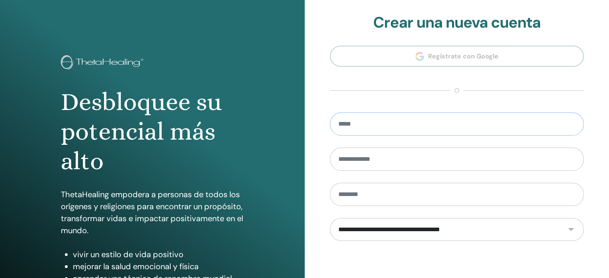
click at [431, 120] on input "email" at bounding box center [457, 123] width 254 height 23
drag, startPoint x: 445, startPoint y: 118, endPoint x: 430, endPoint y: 118, distance: 15.2
click at [430, 118] on input "**********" at bounding box center [457, 123] width 254 height 23
type input "*"
click at [439, 53] on section "**********" at bounding box center [457, 181] width 254 height 335
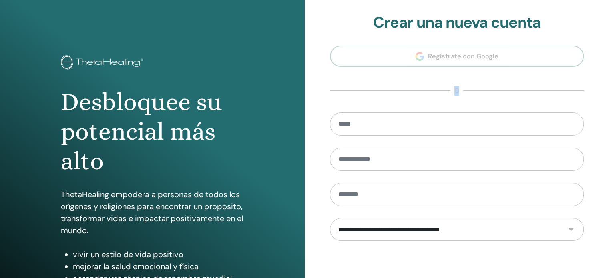
click at [439, 53] on section "**********" at bounding box center [457, 181] width 254 height 335
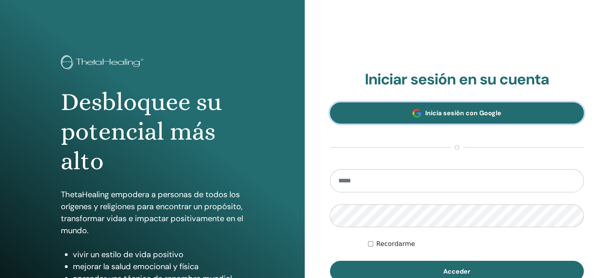
click at [448, 113] on span "Inicia sesión con Google" at bounding box center [463, 113] width 76 height 8
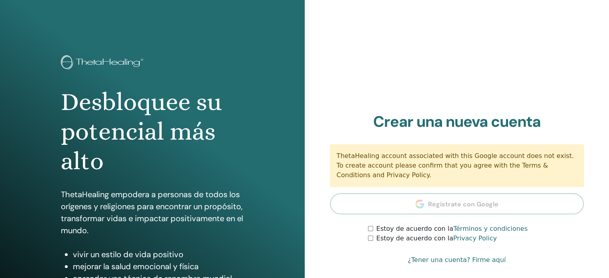
click at [429, 204] on section "Crear una nueva cuenta ThetaHealing account associated with this Google account…" at bounding box center [457, 178] width 254 height 131
click at [435, 209] on section "Crear una nueva cuenta ThetaHealing account associated with this Google account…" at bounding box center [457, 178] width 254 height 131
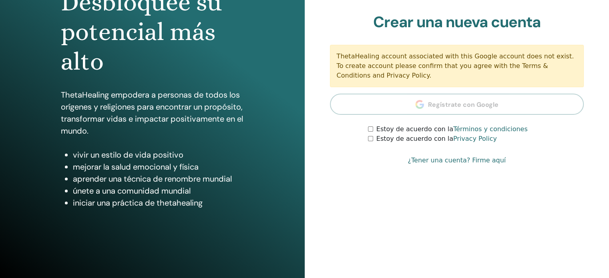
scroll to position [102, 0]
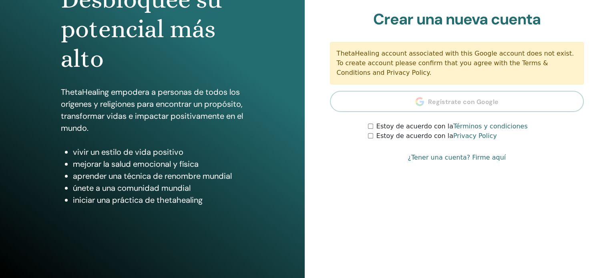
click at [453, 96] on section "Crear una nueva cuenta ThetaHealing account associated with this Google account…" at bounding box center [457, 75] width 254 height 131
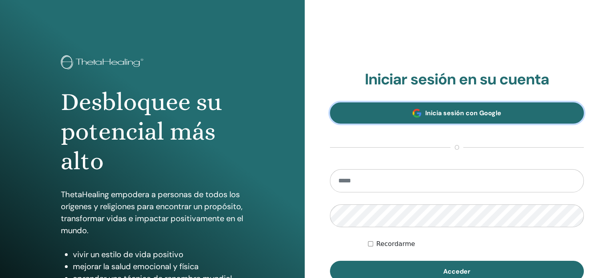
click at [517, 110] on link "Inicia sesión con Google" at bounding box center [457, 112] width 254 height 21
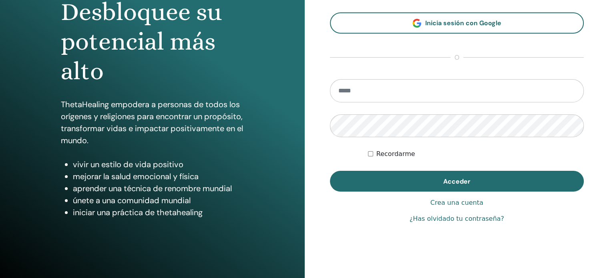
scroll to position [105, 0]
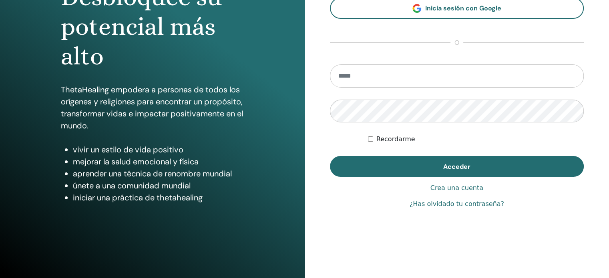
click at [474, 75] on input "email" at bounding box center [457, 75] width 254 height 23
type input "**********"
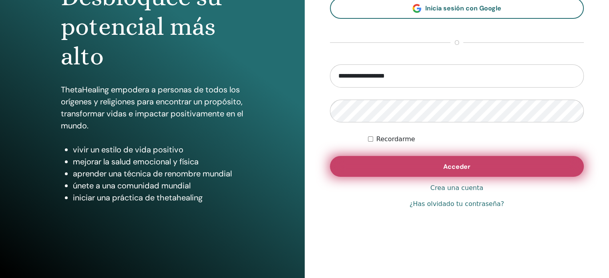
click at [380, 161] on button "Acceder" at bounding box center [457, 166] width 254 height 21
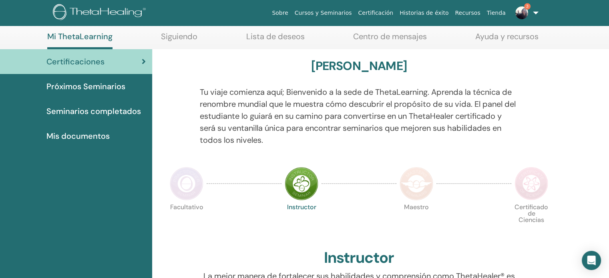
scroll to position [43, 0]
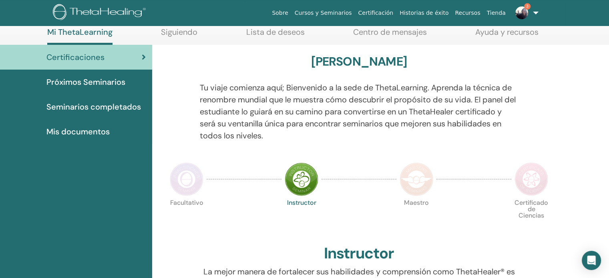
click at [419, 180] on img at bounding box center [416, 179] width 34 height 34
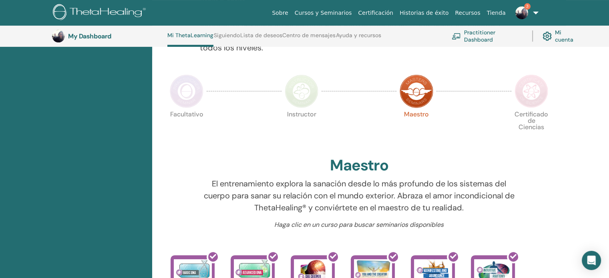
scroll to position [151, 0]
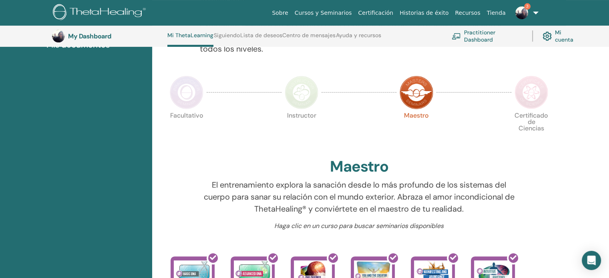
click at [530, 95] on img at bounding box center [531, 93] width 34 height 34
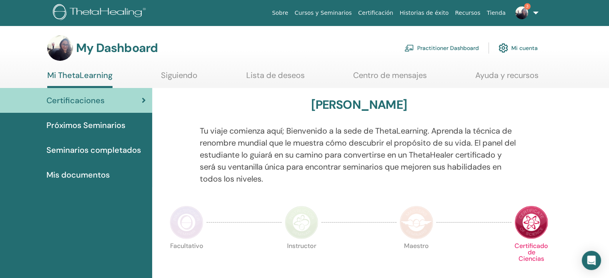
click at [101, 128] on span "Próximos Seminarios" at bounding box center [85, 125] width 79 height 12
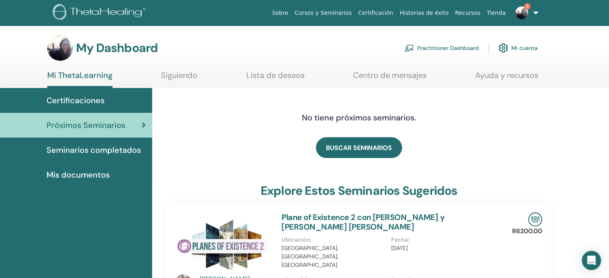
click at [94, 156] on span "Seminarios completados" at bounding box center [93, 150] width 94 height 12
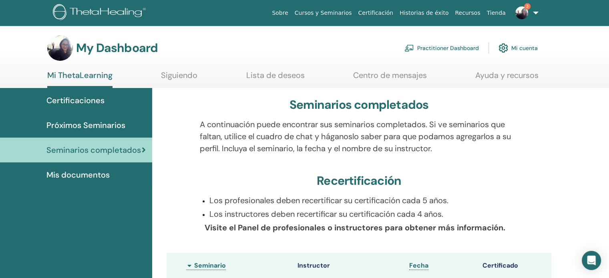
click at [525, 13] on img at bounding box center [521, 12] width 13 height 13
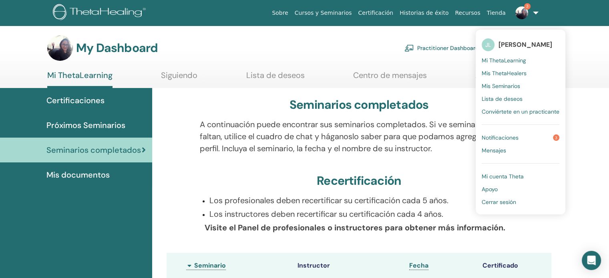
click at [495, 137] on span "Notificaciones" at bounding box center [499, 137] width 37 height 7
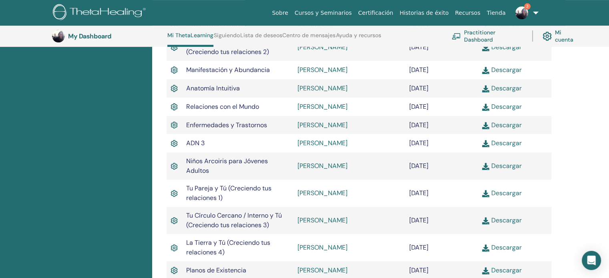
scroll to position [329, 0]
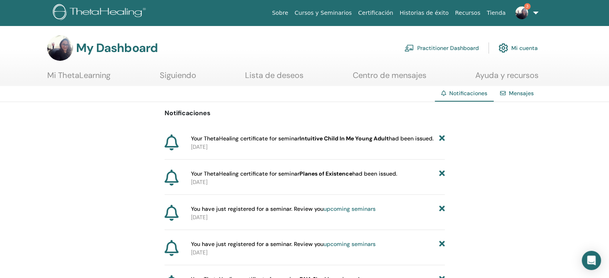
click at [403, 75] on link "Centro de mensajes" at bounding box center [390, 78] width 74 height 16
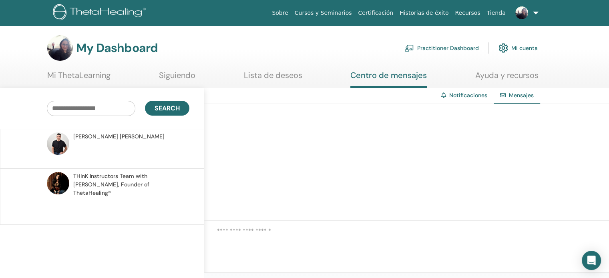
click at [171, 78] on link "Siguiendo" at bounding box center [177, 78] width 36 height 16
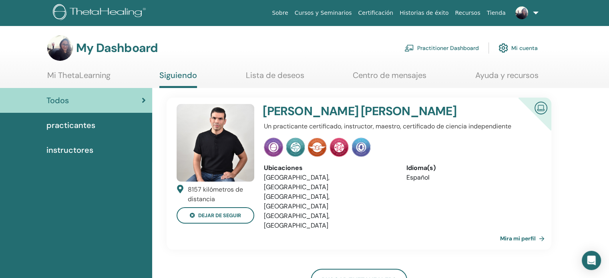
click at [66, 150] on span "instructores" at bounding box center [69, 150] width 47 height 12
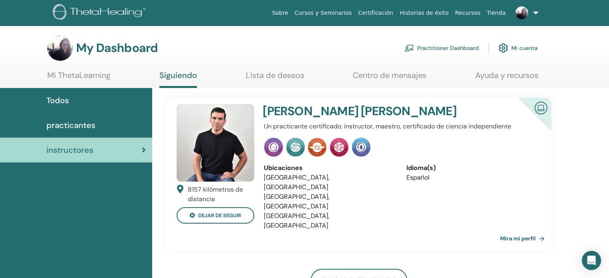
click at [79, 80] on link "Mi ThetaLearning" at bounding box center [78, 78] width 63 height 16
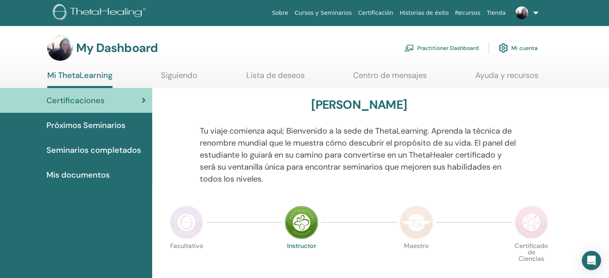
click at [521, 19] on img at bounding box center [521, 12] width 13 height 13
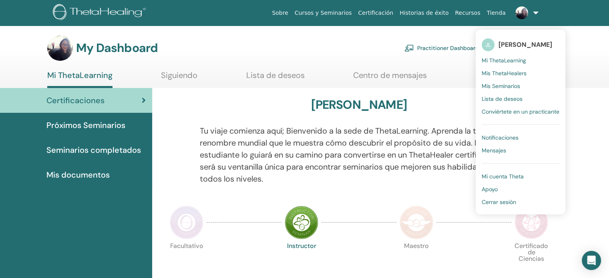
click at [498, 58] on span "Mi ThetaLearning" at bounding box center [503, 60] width 44 height 7
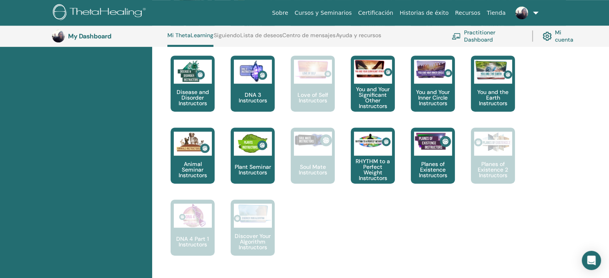
scroll to position [501, 0]
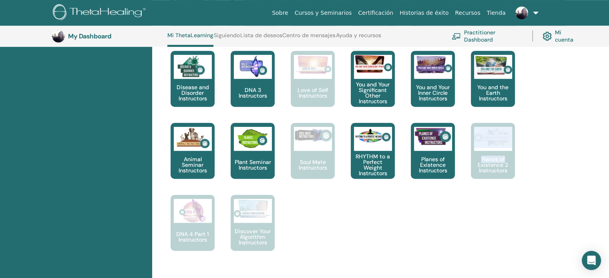
drag, startPoint x: 605, startPoint y: 127, endPoint x: 613, endPoint y: 149, distance: 23.4
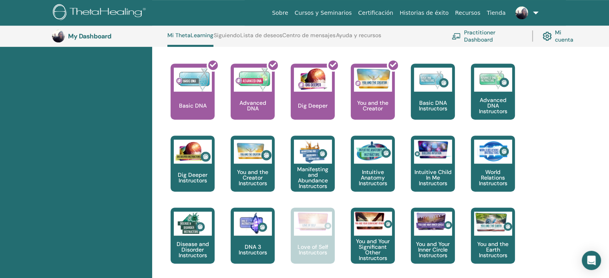
scroll to position [146, 0]
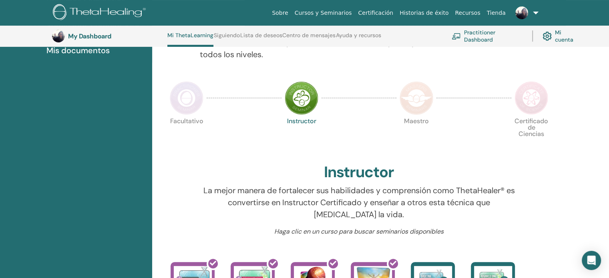
click at [191, 104] on img at bounding box center [187, 98] width 34 height 34
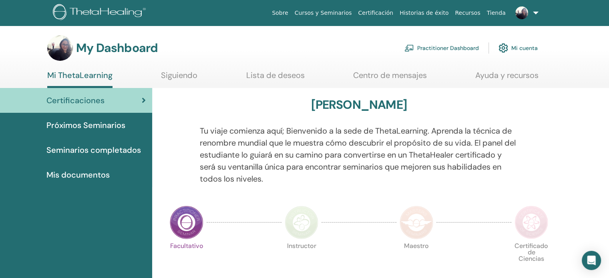
click at [171, 76] on link "Siguiendo" at bounding box center [179, 78] width 36 height 16
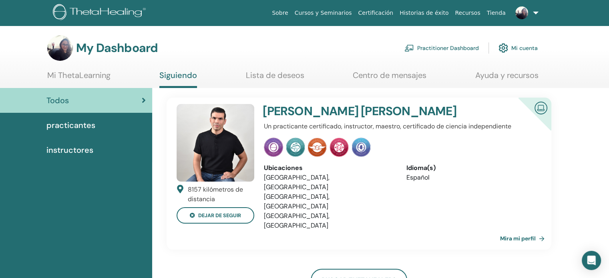
click at [102, 126] on div "practicantes" at bounding box center [75, 125] width 139 height 12
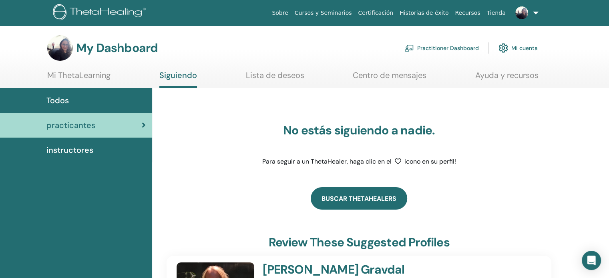
click at [365, 204] on link "Buscar ThetaHealers" at bounding box center [359, 198] width 96 height 22
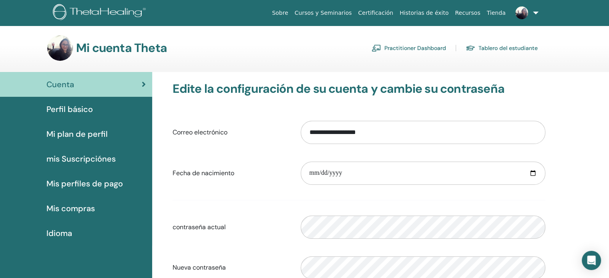
click at [84, 105] on span "Perfil básico" at bounding box center [69, 109] width 46 height 12
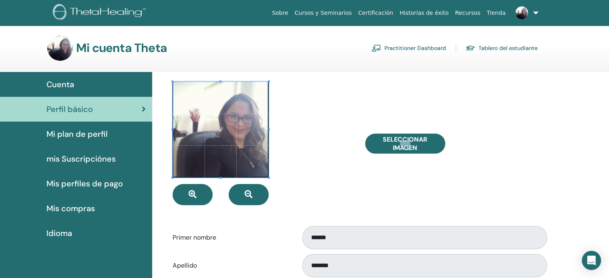
click at [83, 128] on span "Mi plan de perfil" at bounding box center [76, 134] width 61 height 12
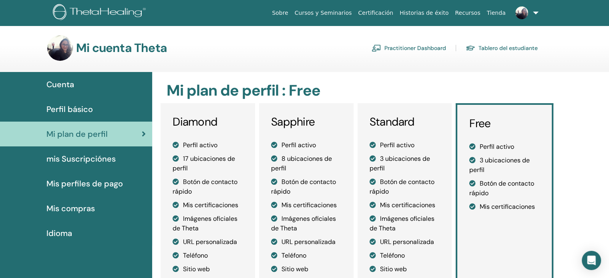
click at [62, 155] on span "mis Suscripciónes" at bounding box center [80, 159] width 69 height 12
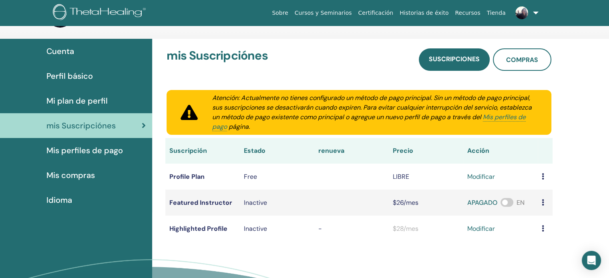
scroll to position [51, 0]
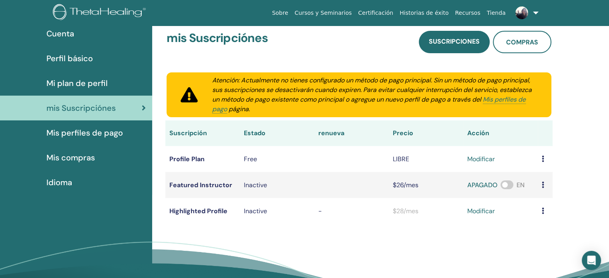
click at [94, 133] on span "Mis perfiles de pago" at bounding box center [84, 133] width 76 height 12
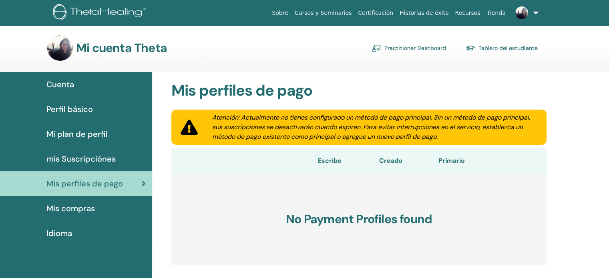
click at [58, 213] on span "Mis compras" at bounding box center [70, 208] width 48 height 12
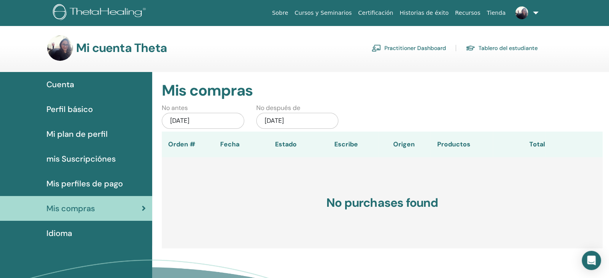
click at [59, 82] on span "Cuenta" at bounding box center [60, 84] width 28 height 12
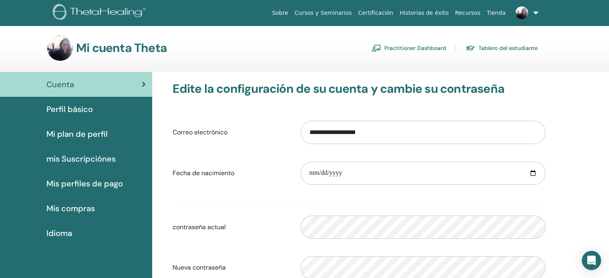
click at [338, 11] on link "Cursos y Seminarios" at bounding box center [323, 13] width 64 height 15
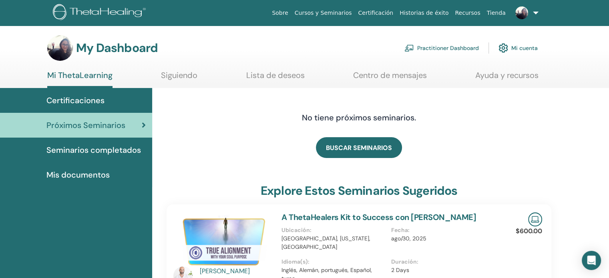
click at [102, 146] on span "Seminarios completados" at bounding box center [93, 150] width 94 height 12
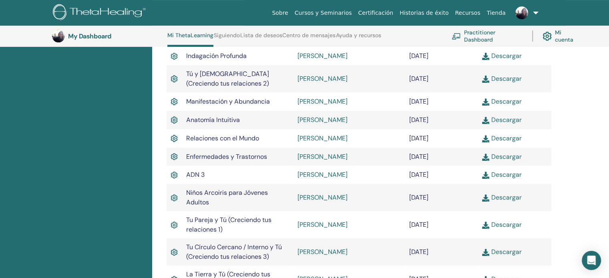
scroll to position [292, 0]
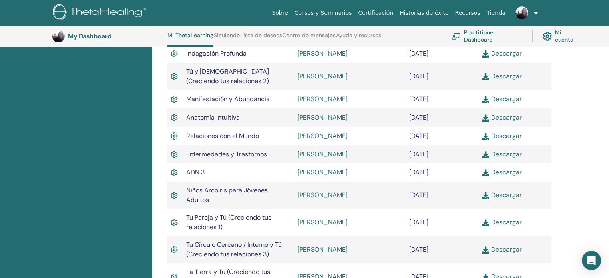
click at [499, 196] on link "Descargar" at bounding box center [501, 195] width 39 height 8
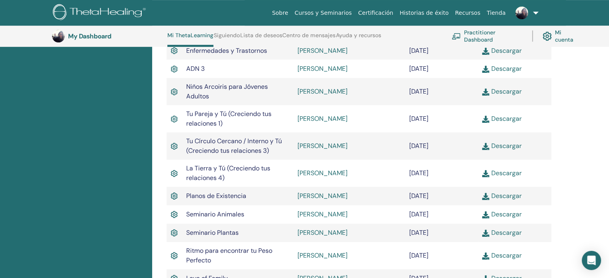
scroll to position [397, 0]
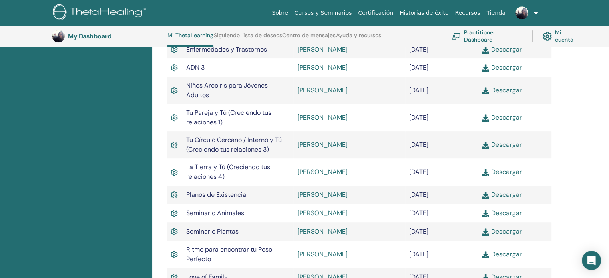
click at [510, 198] on link "Descargar" at bounding box center [501, 194] width 39 height 8
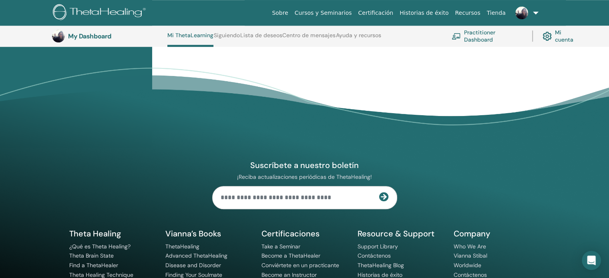
scroll to position [469, 0]
